Goal: Transaction & Acquisition: Book appointment/travel/reservation

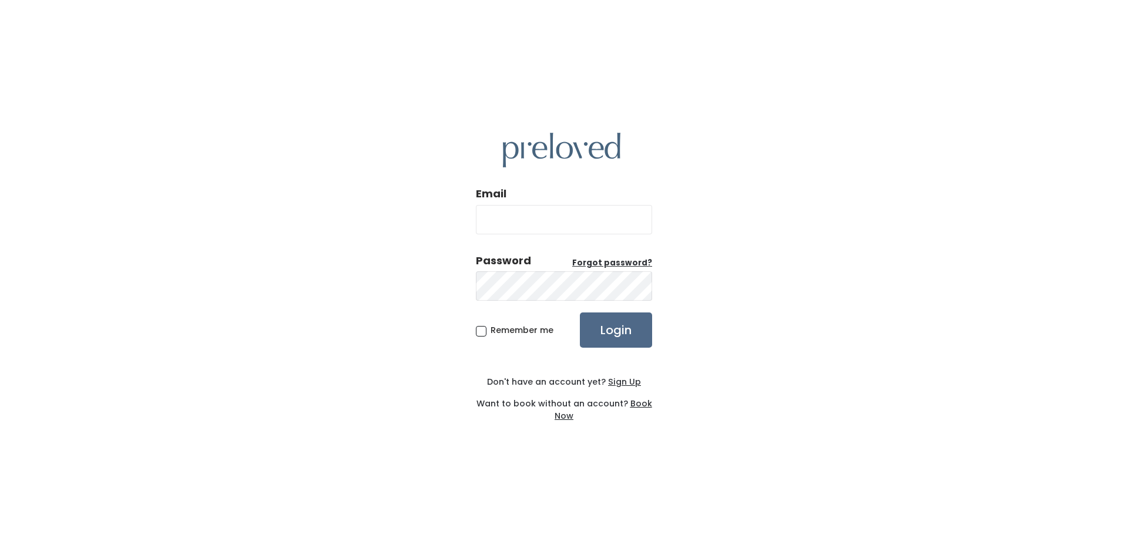
click at [548, 225] on input "Email" at bounding box center [564, 219] width 176 height 29
type input "[EMAIL_ADDRESS][DOMAIN_NAME]"
click at [580, 313] on input "Login" at bounding box center [616, 330] width 72 height 35
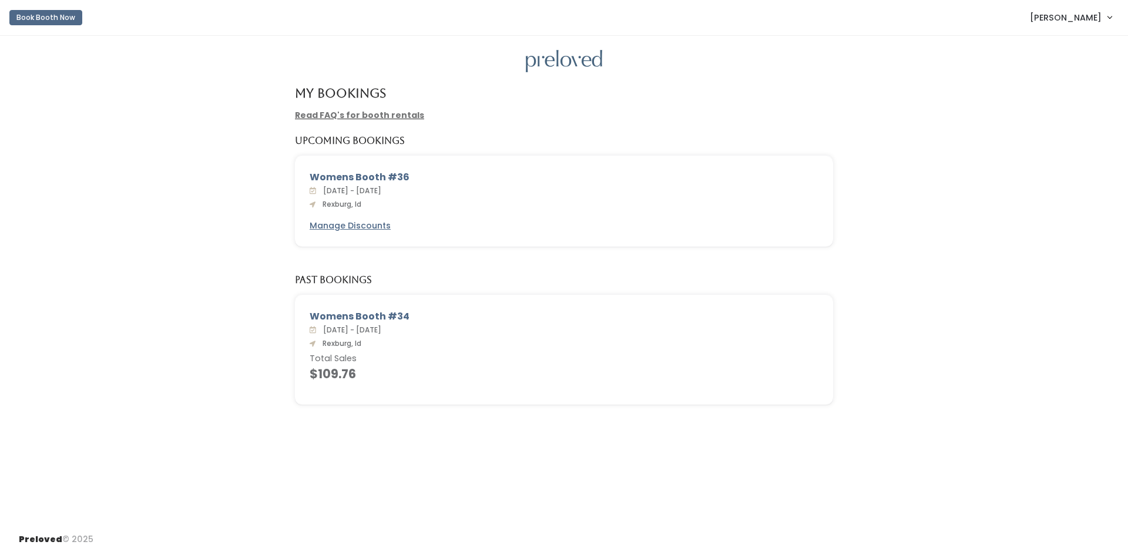
drag, startPoint x: 383, startPoint y: 314, endPoint x: 403, endPoint y: 314, distance: 20.6
click at [403, 314] on div "Womens Booth #34" at bounding box center [564, 317] width 509 height 14
drag, startPoint x: 385, startPoint y: 178, endPoint x: 409, endPoint y: 180, distance: 24.2
click at [409, 180] on div "Womens Booth #36" at bounding box center [564, 177] width 509 height 14
click at [816, 110] on div "Read FAQ's for booth rentals" at bounding box center [564, 115] width 552 height 12
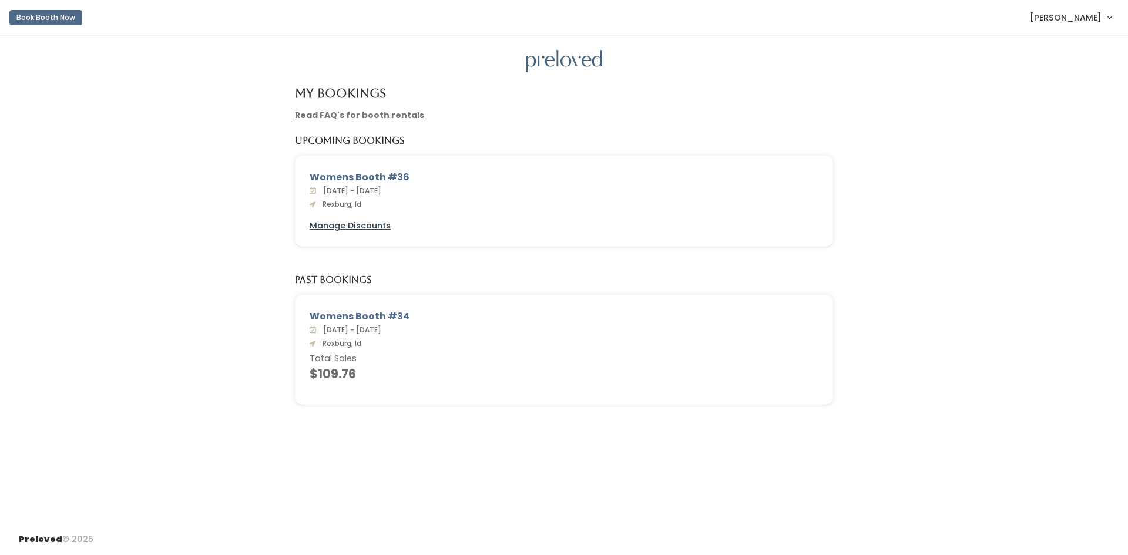
click at [365, 227] on u "Manage Discounts" at bounding box center [350, 226] width 81 height 12
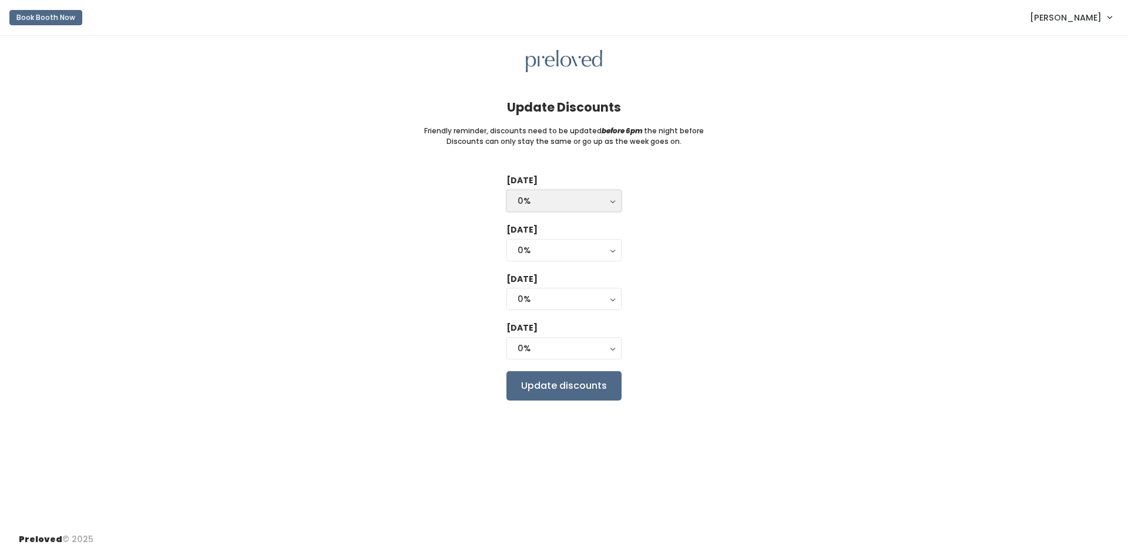
click at [601, 211] on button "0%" at bounding box center [564, 201] width 115 height 22
click at [805, 247] on div "Tuesday 0% 25% 50% 75% 90% 0% 0% 25% 50% 75% 90% Wednesday 0% 25% 50% 75% 90% 0…" at bounding box center [564, 288] width 1091 height 226
click at [575, 195] on div "0%" at bounding box center [564, 201] width 93 height 13
click at [762, 228] on div "Tuesday 0% 25% 50% 75% 90% 0% 0% 25% 50% 75% 90% Wednesday 0% 25% 50% 75% 90% 0…" at bounding box center [564, 288] width 1091 height 226
click at [593, 206] on div "0%" at bounding box center [564, 201] width 93 height 13
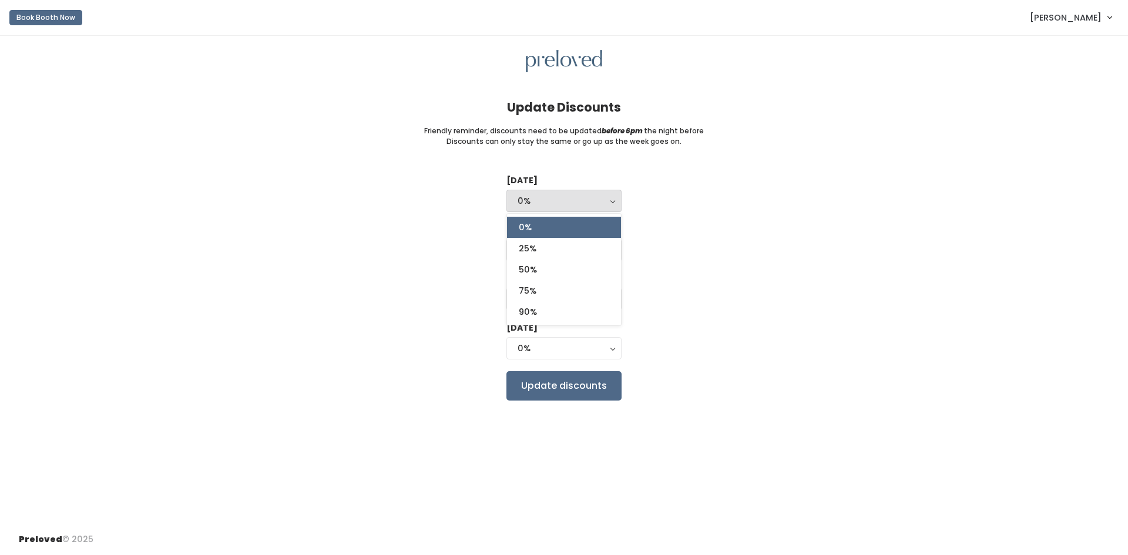
click at [751, 230] on div "Tuesday 0% 25% 50% 75% 90% 0% 0% 25% 50% 75% 90% Wednesday 0% 25% 50% 75% 90% 0…" at bounding box center [564, 288] width 1091 height 226
click at [577, 204] on div "0%" at bounding box center [564, 201] width 93 height 13
click at [575, 263] on link "50%" at bounding box center [564, 269] width 114 height 21
select select "50%"
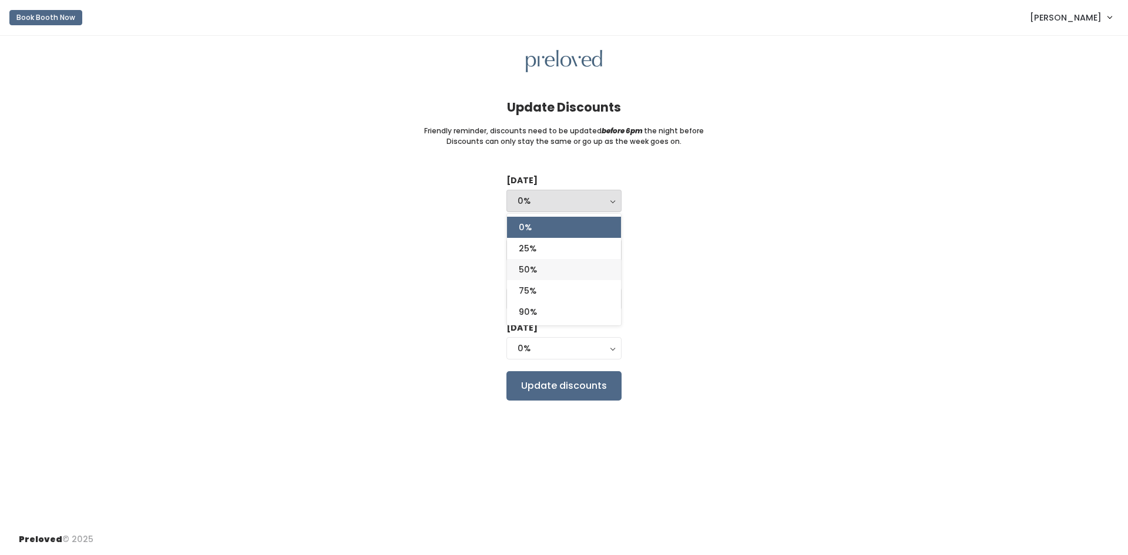
select select "50%"
click at [743, 239] on div "Tuesday 0% 25% 50% 75% 90% 50% 0% 25% 50% 75% 90% Wednesday 0% 25% 50% 75% 90% …" at bounding box center [564, 288] width 1091 height 226
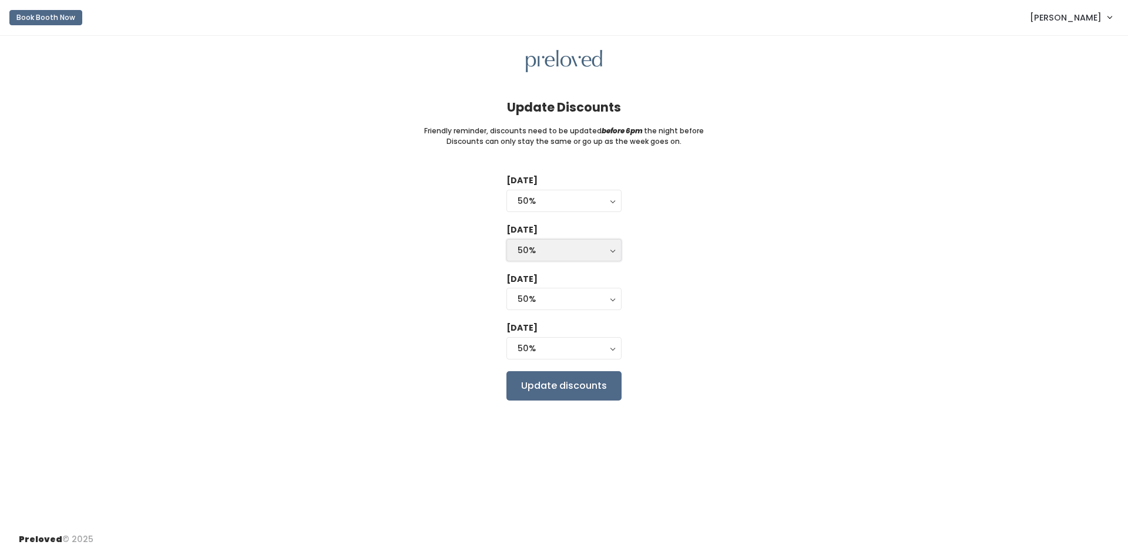
click at [605, 250] on div "50%" at bounding box center [564, 250] width 93 height 13
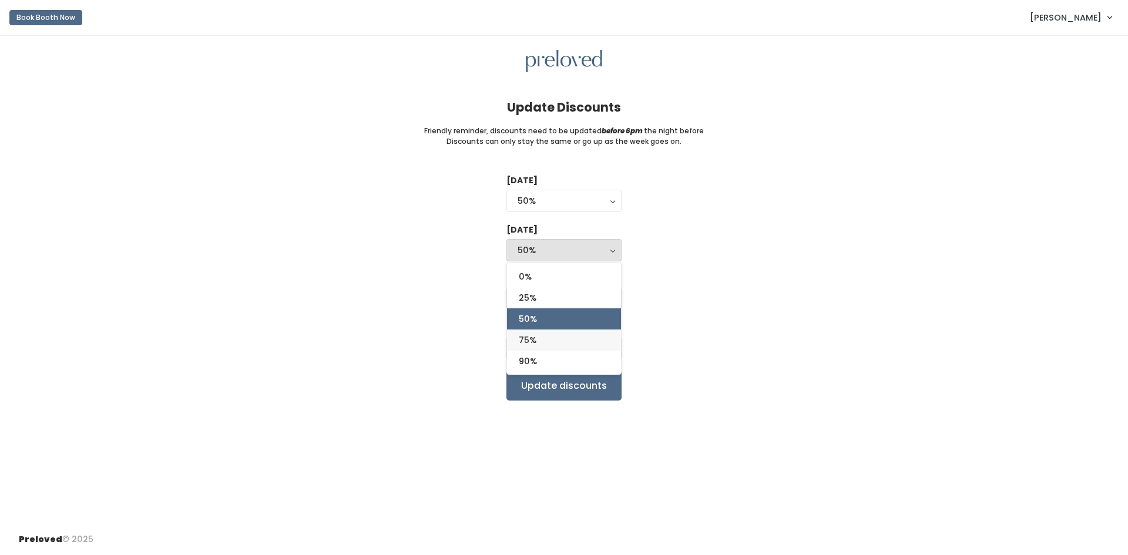
drag, startPoint x: 595, startPoint y: 339, endPoint x: 598, endPoint y: 334, distance: 6.1
click at [595, 339] on link "75%" at bounding box center [564, 340] width 114 height 21
select select "75%"
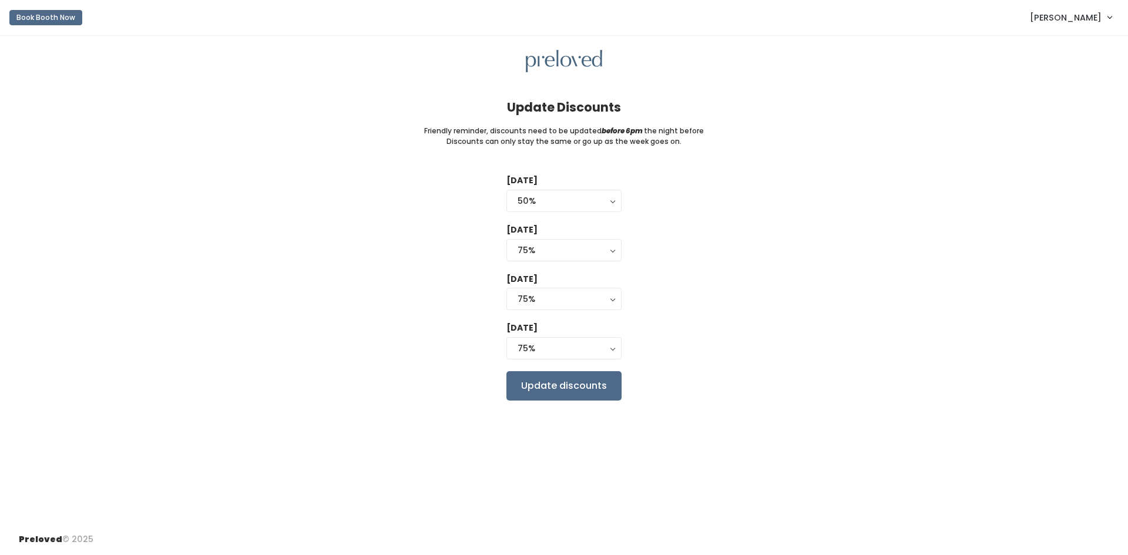
drag, startPoint x: 718, startPoint y: 288, endPoint x: 601, endPoint y: 276, distance: 117.6
click at [713, 288] on div "Tuesday 0% 25% 50% 75% 90% 50% 0% 25% 50% 75% 90% Wednesday 0% 25% 50% 75% 90% …" at bounding box center [564, 288] width 1091 height 226
click at [602, 296] on div "75%" at bounding box center [564, 299] width 93 height 13
click at [589, 346] on link "25%" at bounding box center [564, 346] width 114 height 21
click at [578, 292] on button "75%" at bounding box center [564, 299] width 115 height 22
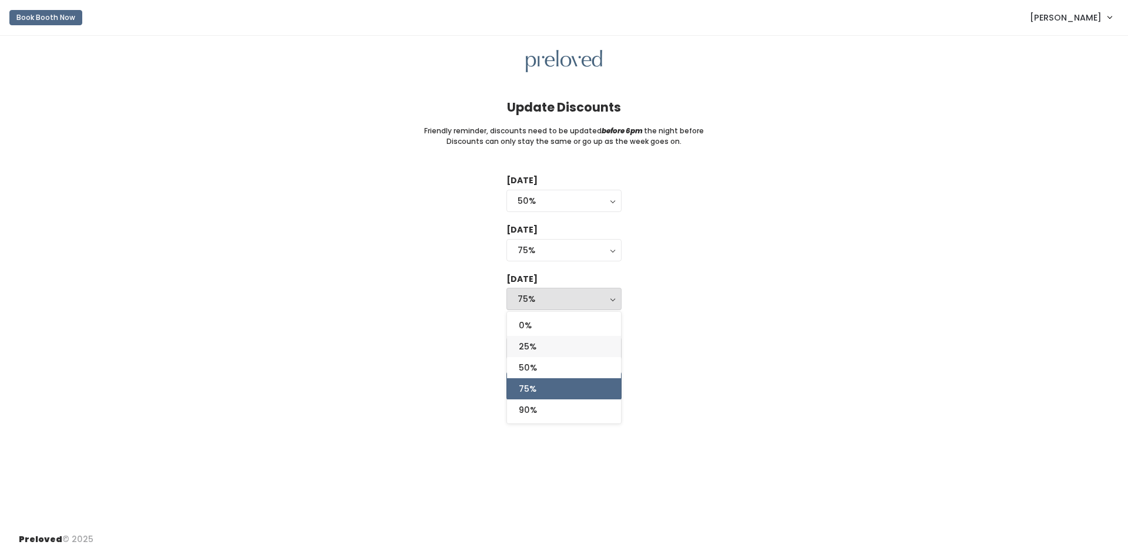
click at [565, 346] on link "25%" at bounding box center [564, 346] width 114 height 21
select select "75%"
click at [711, 317] on div "Tuesday 0% 25% 50% 75% 90% 50% 0% 25% 50% 75% 90% Wednesday 0% 25% 50% 75% 90% …" at bounding box center [564, 288] width 1091 height 226
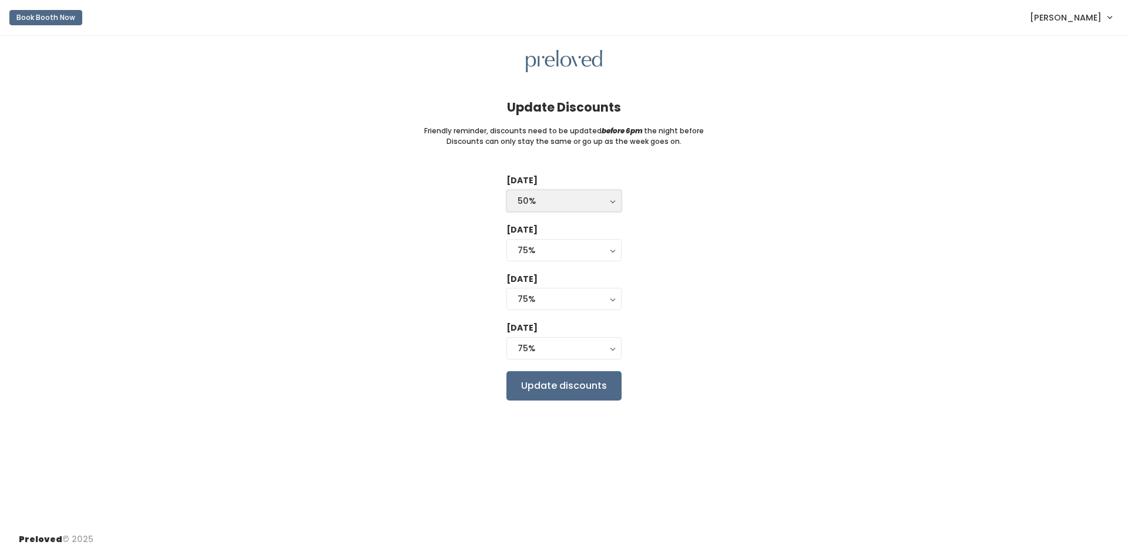
click at [593, 205] on div "50%" at bounding box center [564, 201] width 93 height 13
click at [562, 267] on link "50%" at bounding box center [564, 269] width 114 height 21
select select "50%"
click at [710, 243] on div "Tuesday 0% 25% 50% 75% 90% 50% 0% 25% 50% 75% 90% Wednesday 0% 25% 50% 75% 90% …" at bounding box center [564, 288] width 1091 height 226
click at [20, 11] on button "Book Booth Now" at bounding box center [45, 17] width 73 height 15
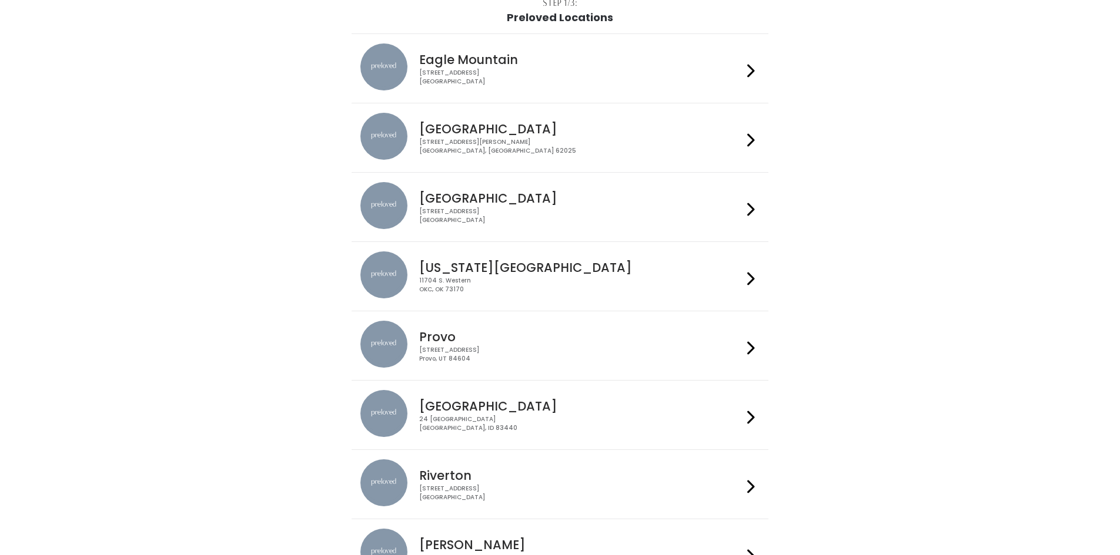
scroll to position [176, 0]
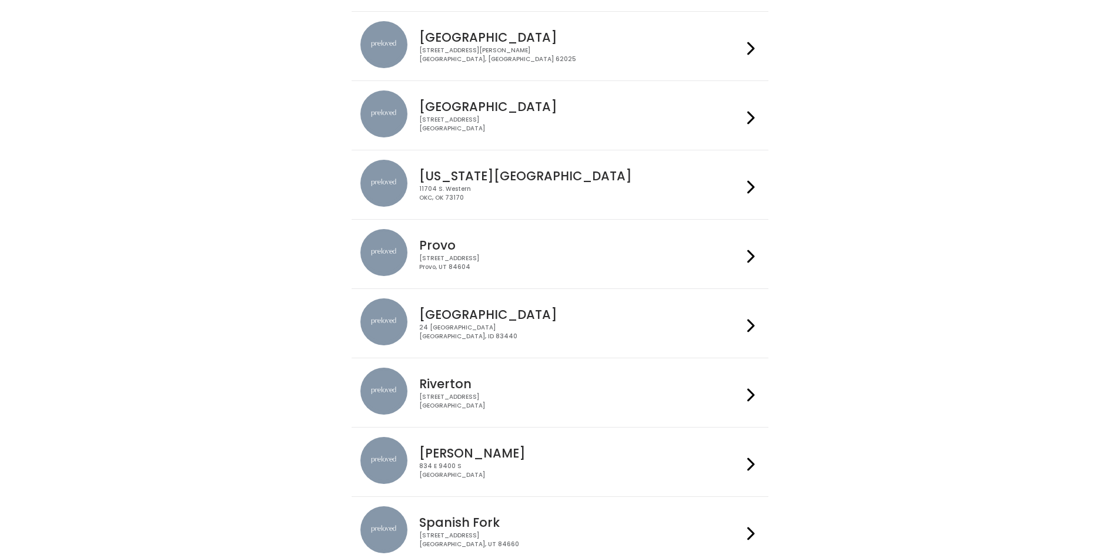
click at [490, 332] on div "[STREET_ADDRESS]" at bounding box center [580, 332] width 323 height 17
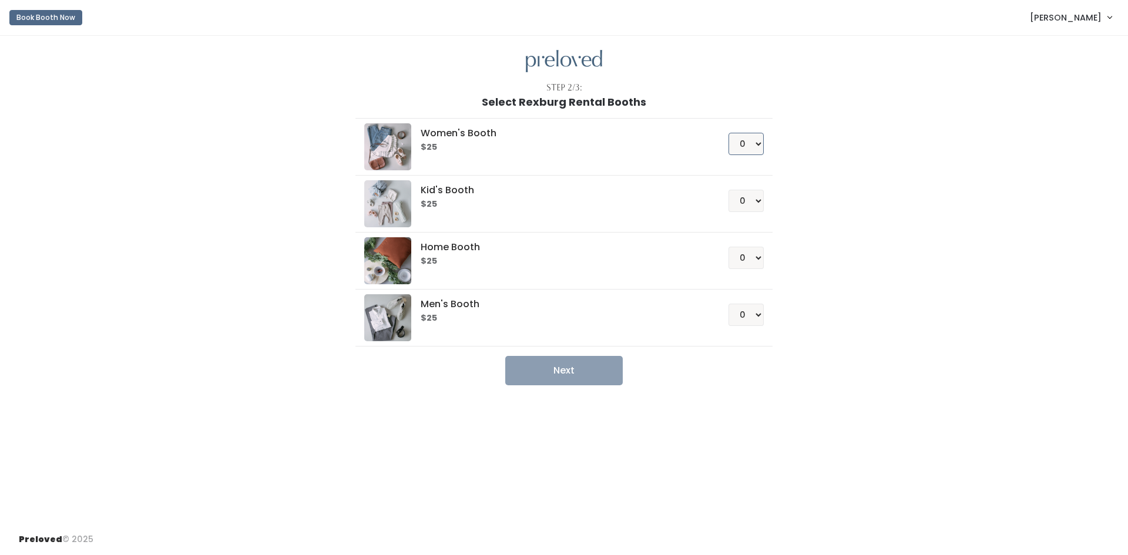
click at [748, 144] on select "0 1 2 3 4" at bounding box center [746, 144] width 35 height 22
select select "1"
click at [729, 133] on select "0 1 2 3 4" at bounding box center [746, 144] width 35 height 22
click at [605, 366] on button "Next" at bounding box center [564, 370] width 118 height 29
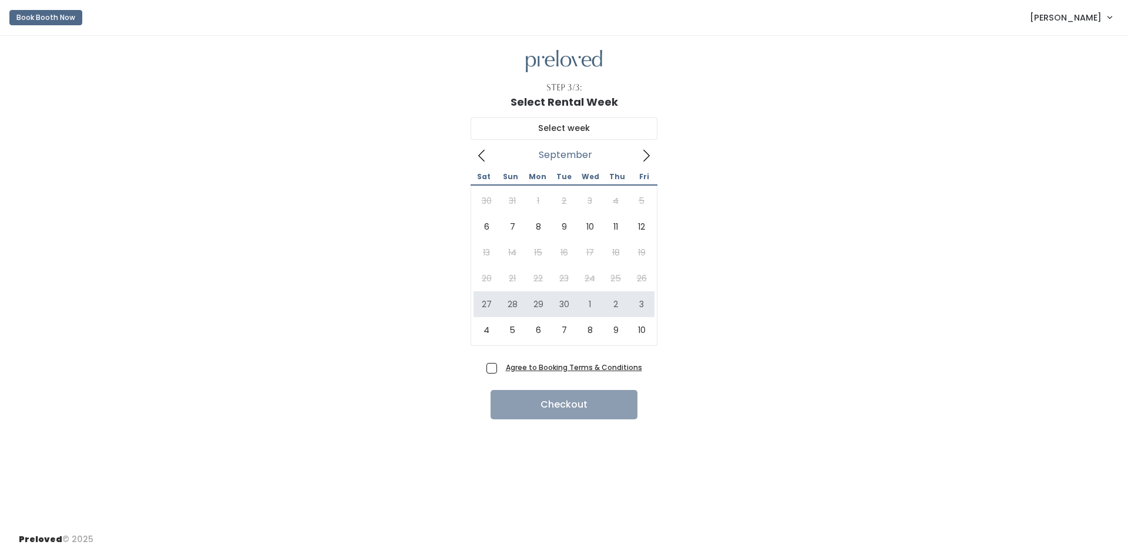
click at [1083, 15] on span "[PERSON_NAME]" at bounding box center [1066, 17] width 72 height 13
click at [1078, 45] on link "My bookings" at bounding box center [1070, 46] width 105 height 21
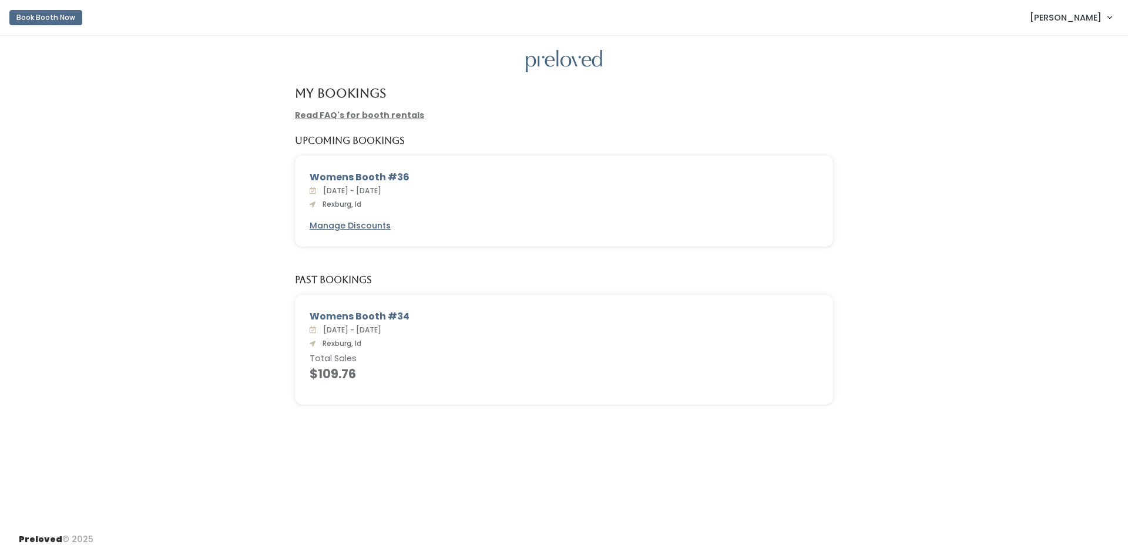
click at [970, 71] on div at bounding box center [564, 61] width 1091 height 23
